Goal: Information Seeking & Learning: Learn about a topic

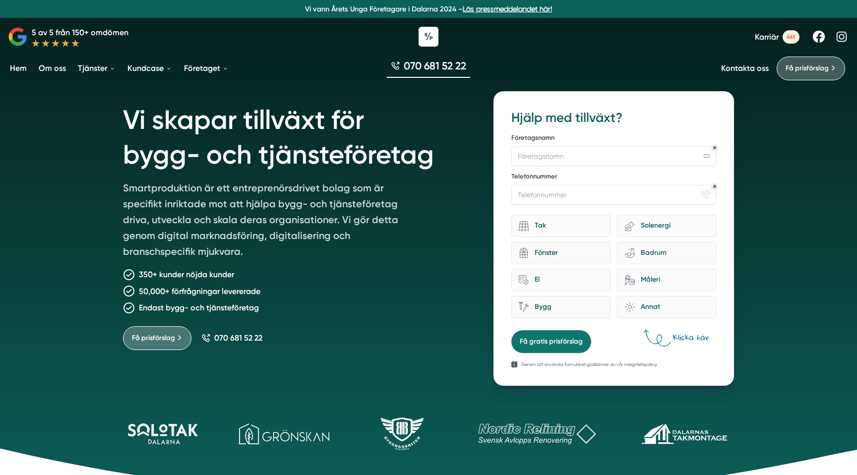
click at [59, 71] on link "Om oss" at bounding box center [52, 68] width 31 height 25
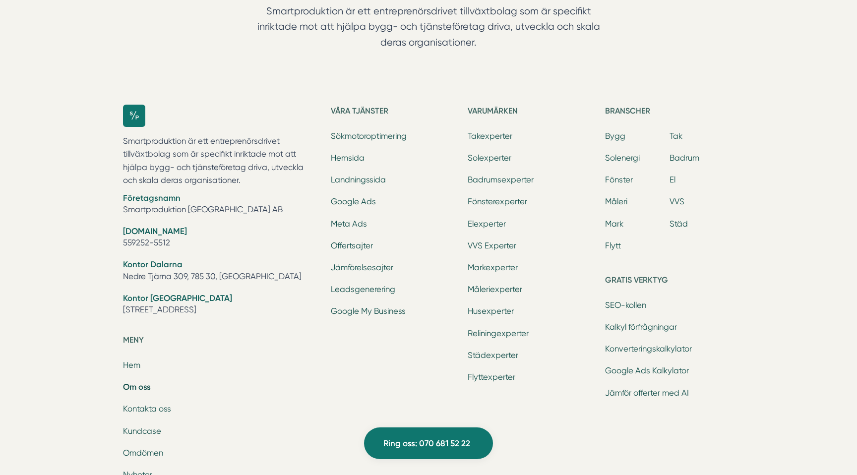
scroll to position [3141, 0]
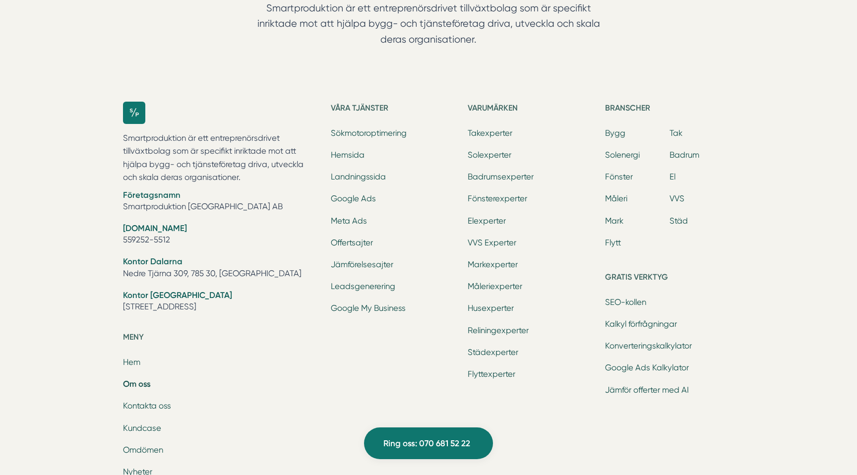
click at [366, 109] on h5 "Våra tjänster" at bounding box center [395, 110] width 129 height 16
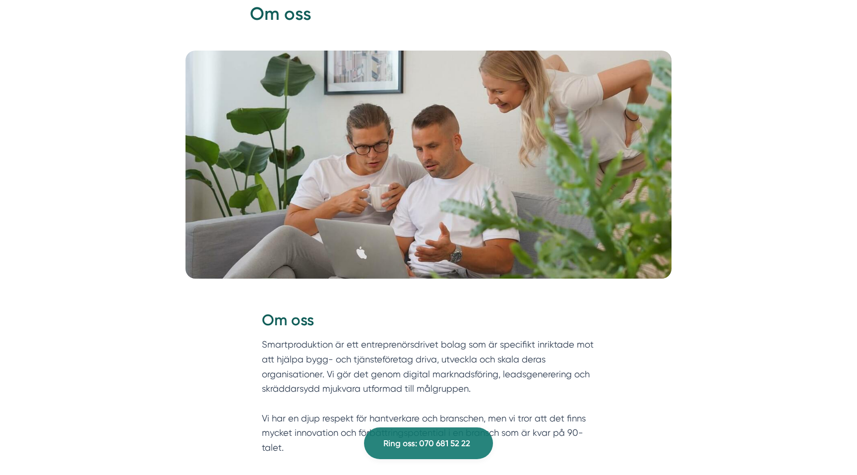
scroll to position [0, 0]
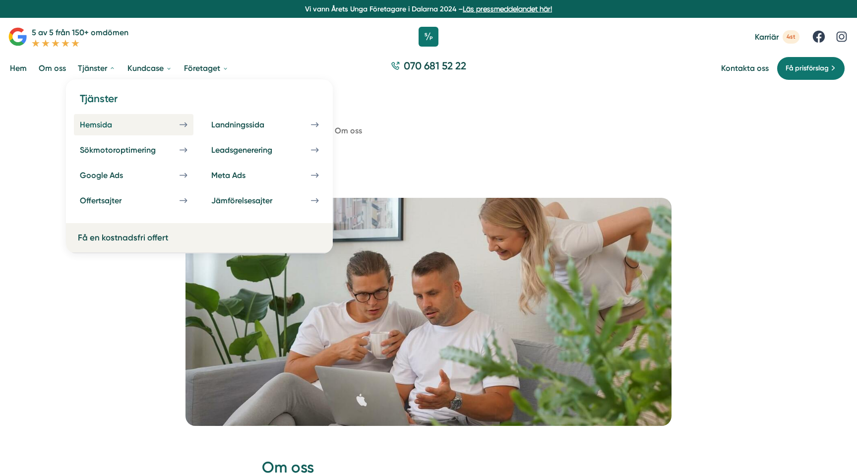
click at [104, 124] on div "Hemsida" at bounding box center [108, 124] width 56 height 9
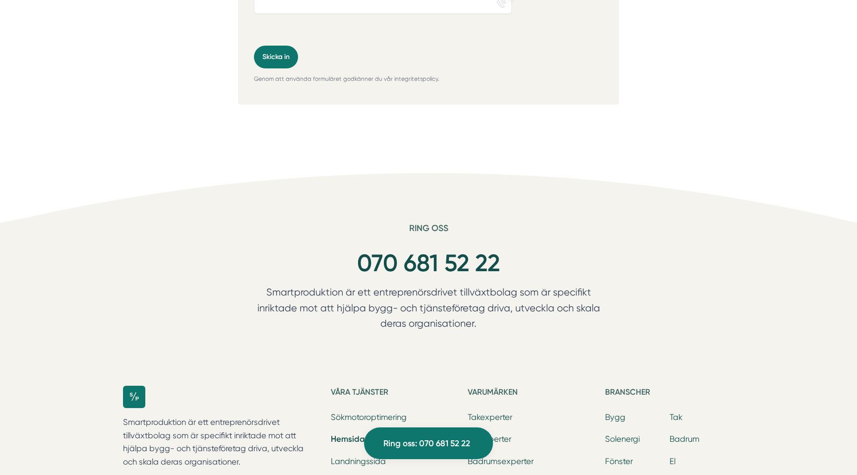
scroll to position [3253, 0]
